Goal: Navigation & Orientation: Understand site structure

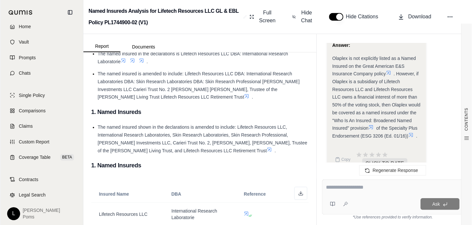
scroll to position [702, 0]
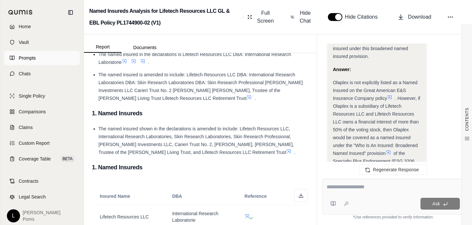
click at [25, 55] on span "Prompts" at bounding box center [27, 58] width 17 height 7
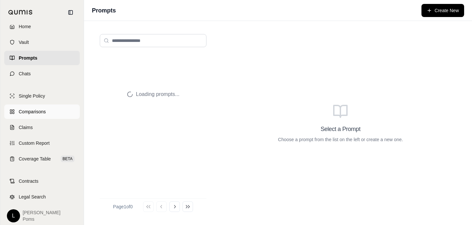
click at [33, 109] on span "Comparisons" at bounding box center [32, 112] width 27 height 7
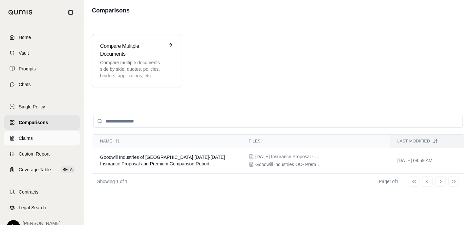
click at [45, 142] on link "Claims" at bounding box center [41, 138] width 75 height 14
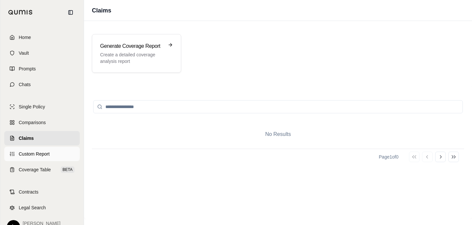
click at [40, 153] on span "Custom Report" at bounding box center [34, 154] width 31 height 7
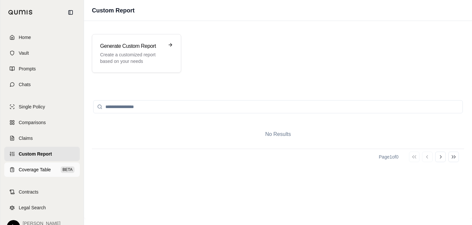
click at [37, 168] on span "Coverage Table" at bounding box center [35, 170] width 32 height 7
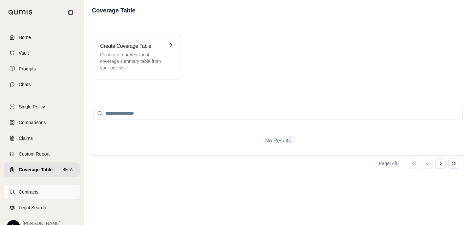
click at [34, 195] on span "Contracts" at bounding box center [29, 192] width 20 height 7
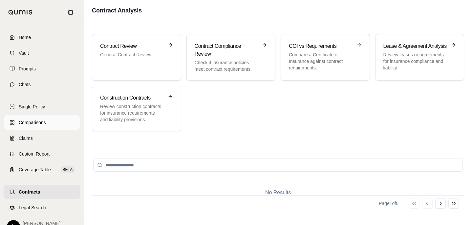
click at [51, 123] on link "Comparisons" at bounding box center [41, 122] width 75 height 14
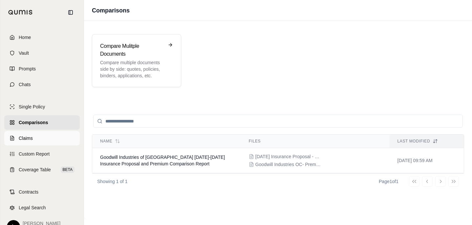
click at [35, 138] on link "Claims" at bounding box center [41, 138] width 75 height 14
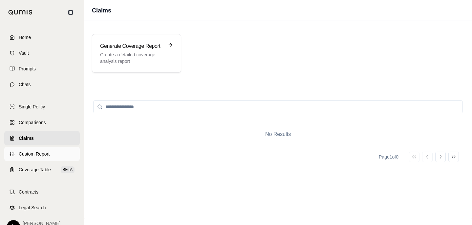
click at [32, 154] on span "Custom Report" at bounding box center [34, 154] width 31 height 7
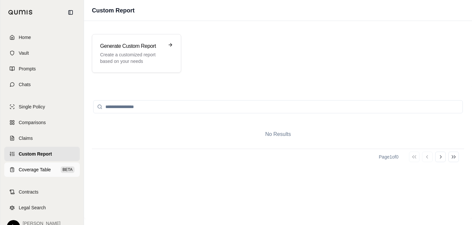
click at [40, 172] on span "Coverage Table" at bounding box center [35, 170] width 32 height 7
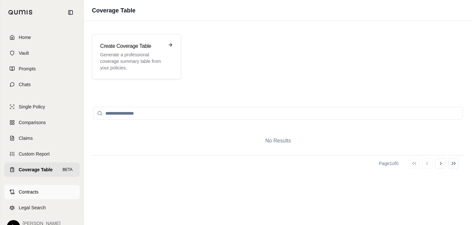
click at [38, 199] on link "Contracts" at bounding box center [41, 192] width 75 height 14
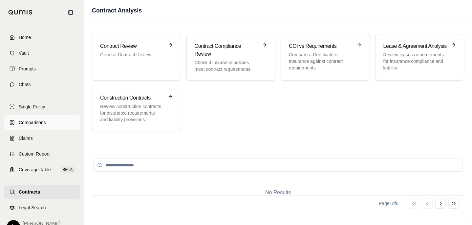
click at [43, 122] on span "Comparisons" at bounding box center [32, 122] width 27 height 7
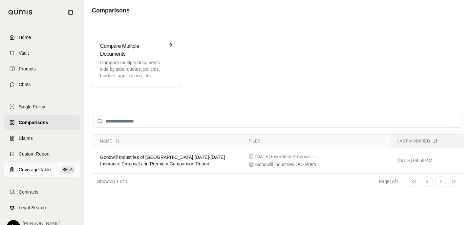
click at [33, 169] on span "Coverage Table" at bounding box center [35, 170] width 32 height 7
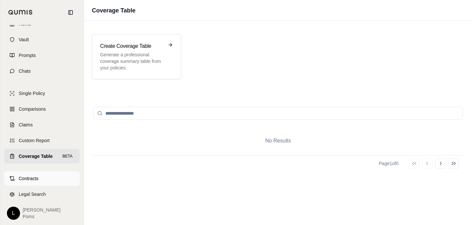
click at [33, 174] on link "Contracts" at bounding box center [41, 179] width 75 height 14
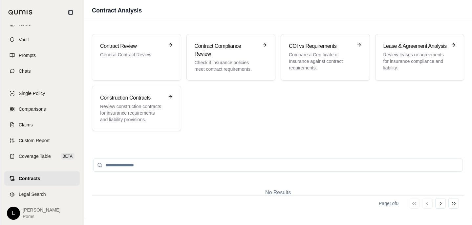
scroll to position [13, 0]
click at [32, 105] on link "Comparisons" at bounding box center [41, 109] width 75 height 14
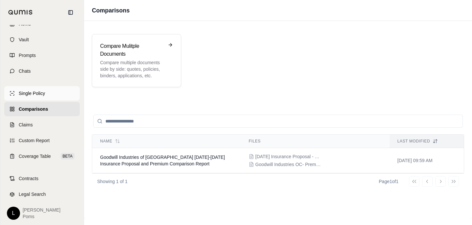
click at [42, 92] on span "Single Policy" at bounding box center [32, 93] width 26 height 7
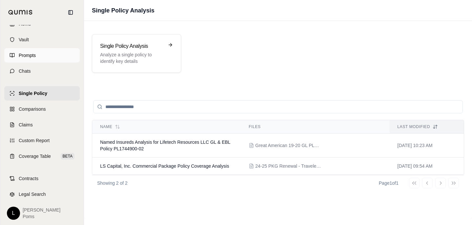
click at [24, 52] on span "Prompts" at bounding box center [27, 55] width 17 height 7
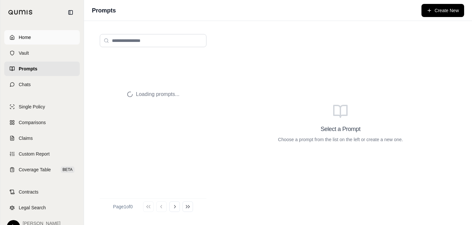
click at [34, 36] on link "Home" at bounding box center [41, 37] width 75 height 14
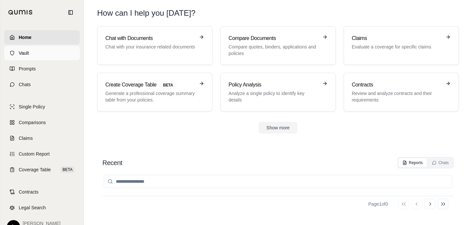
click at [28, 51] on span "Vault" at bounding box center [24, 53] width 10 height 7
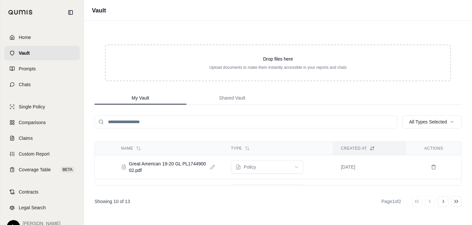
click at [311, 19] on div "Vault" at bounding box center [278, 10] width 388 height 21
click at [34, 85] on link "Chats" at bounding box center [41, 84] width 75 height 14
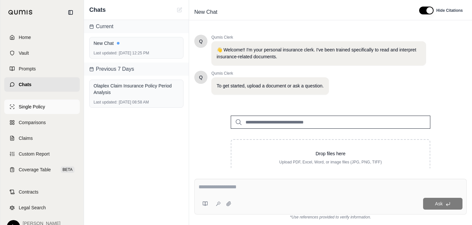
click at [36, 104] on span "Single Policy" at bounding box center [32, 107] width 26 height 7
